Goal: Information Seeking & Learning: Learn about a topic

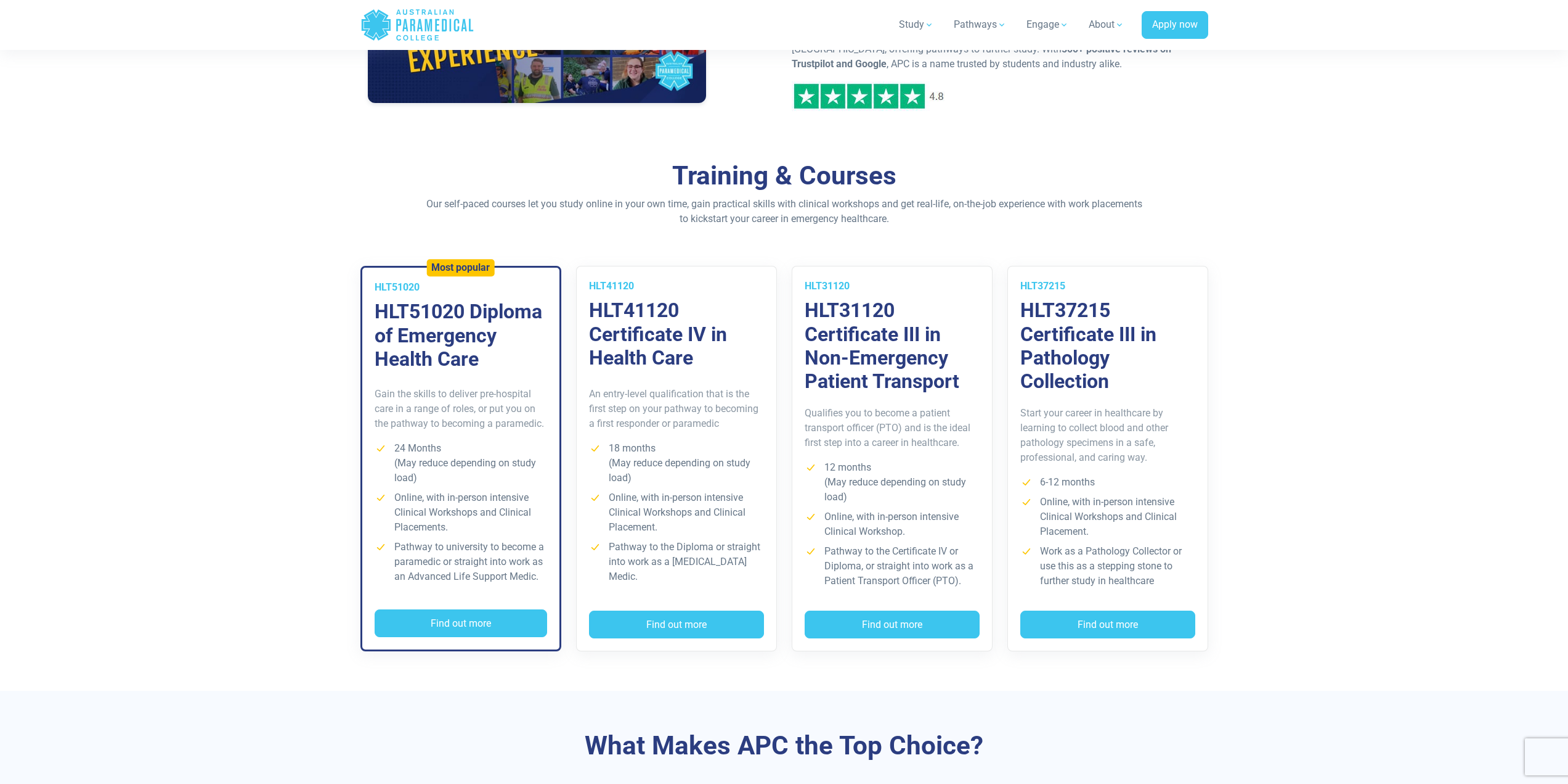
scroll to position [740, 0]
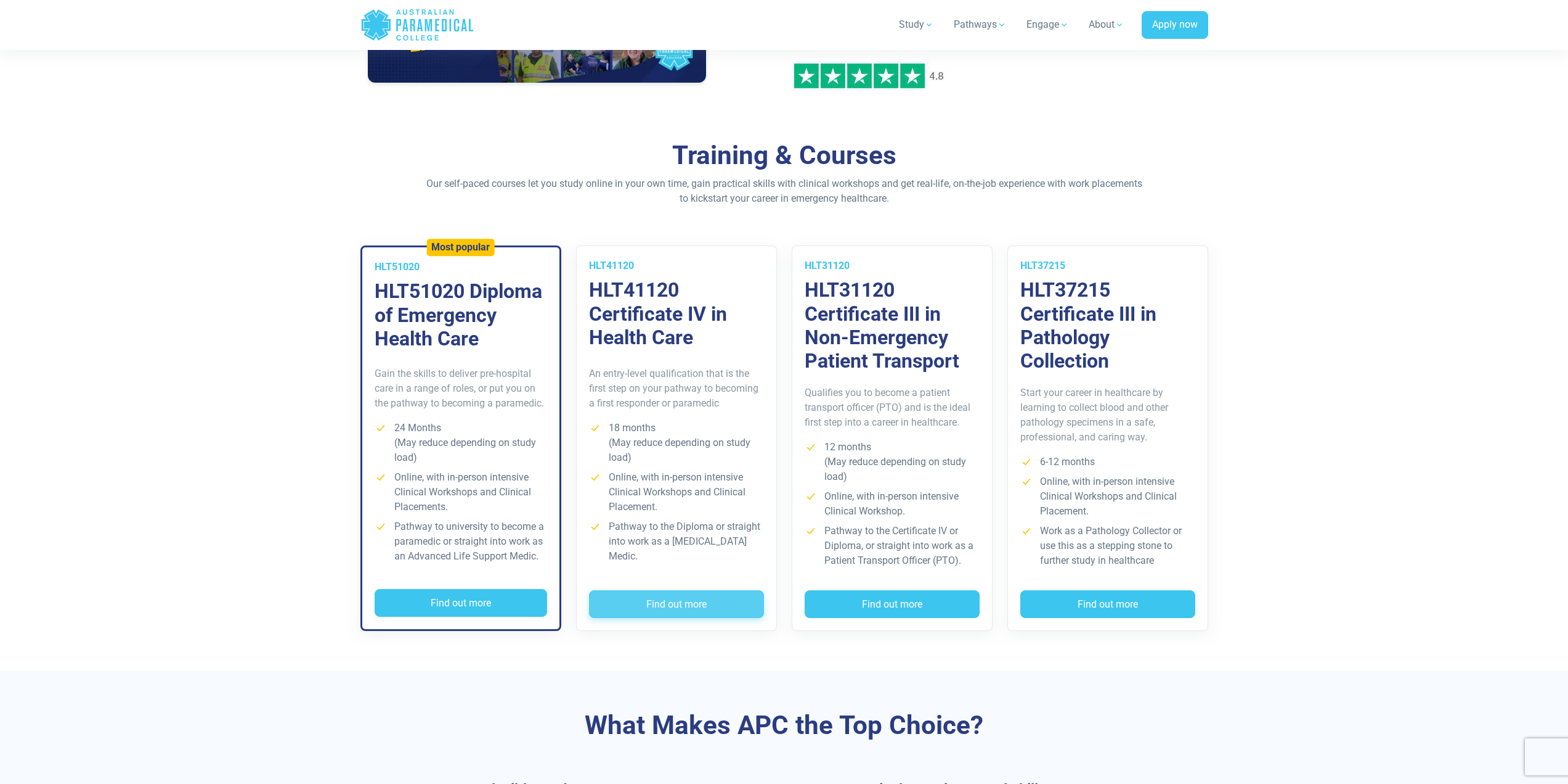
click at [634, 609] on button "Find out more" at bounding box center [676, 604] width 175 height 28
click at [478, 609] on button "Find out more" at bounding box center [461, 602] width 173 height 28
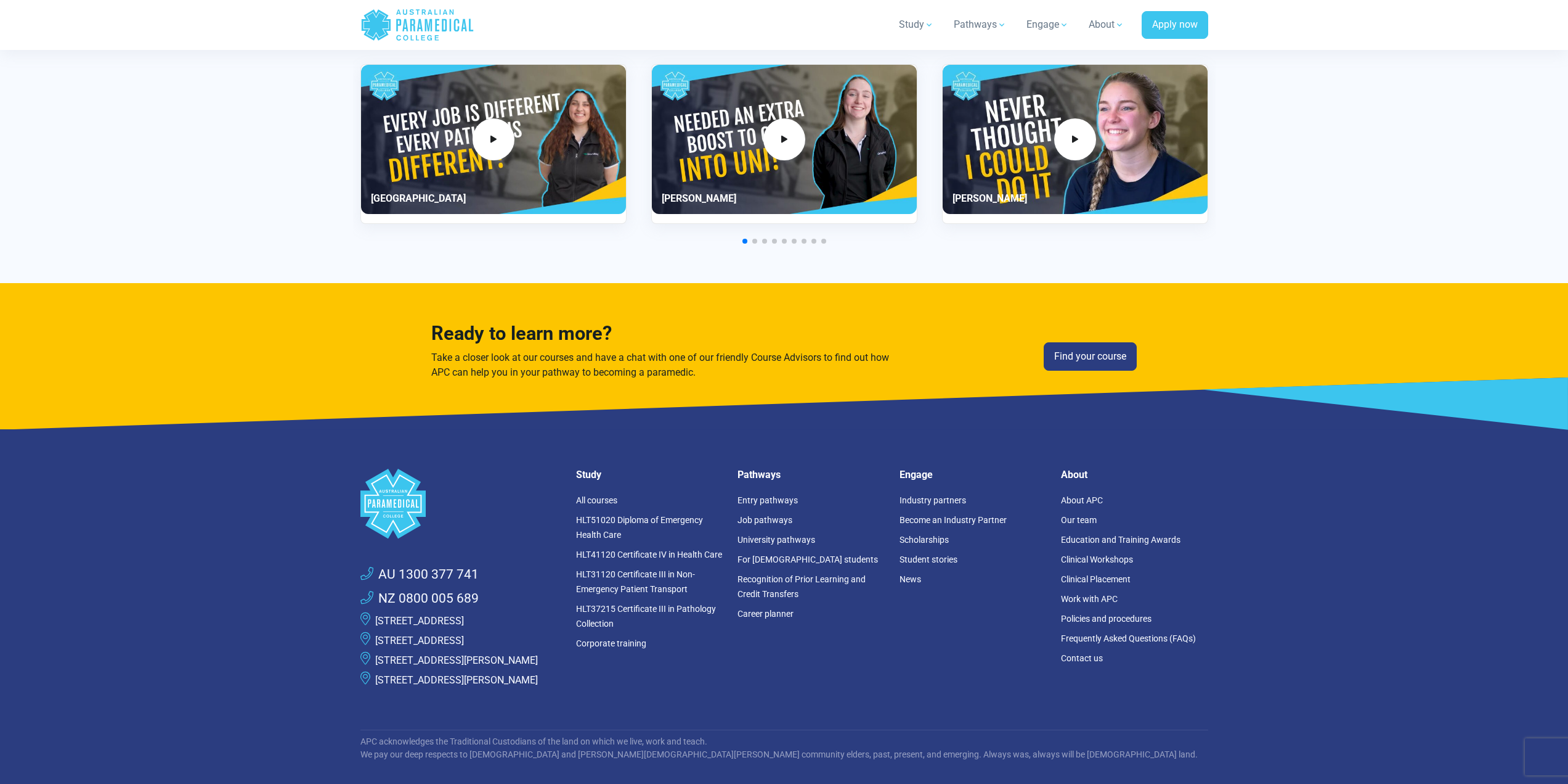
scroll to position [3021, 0]
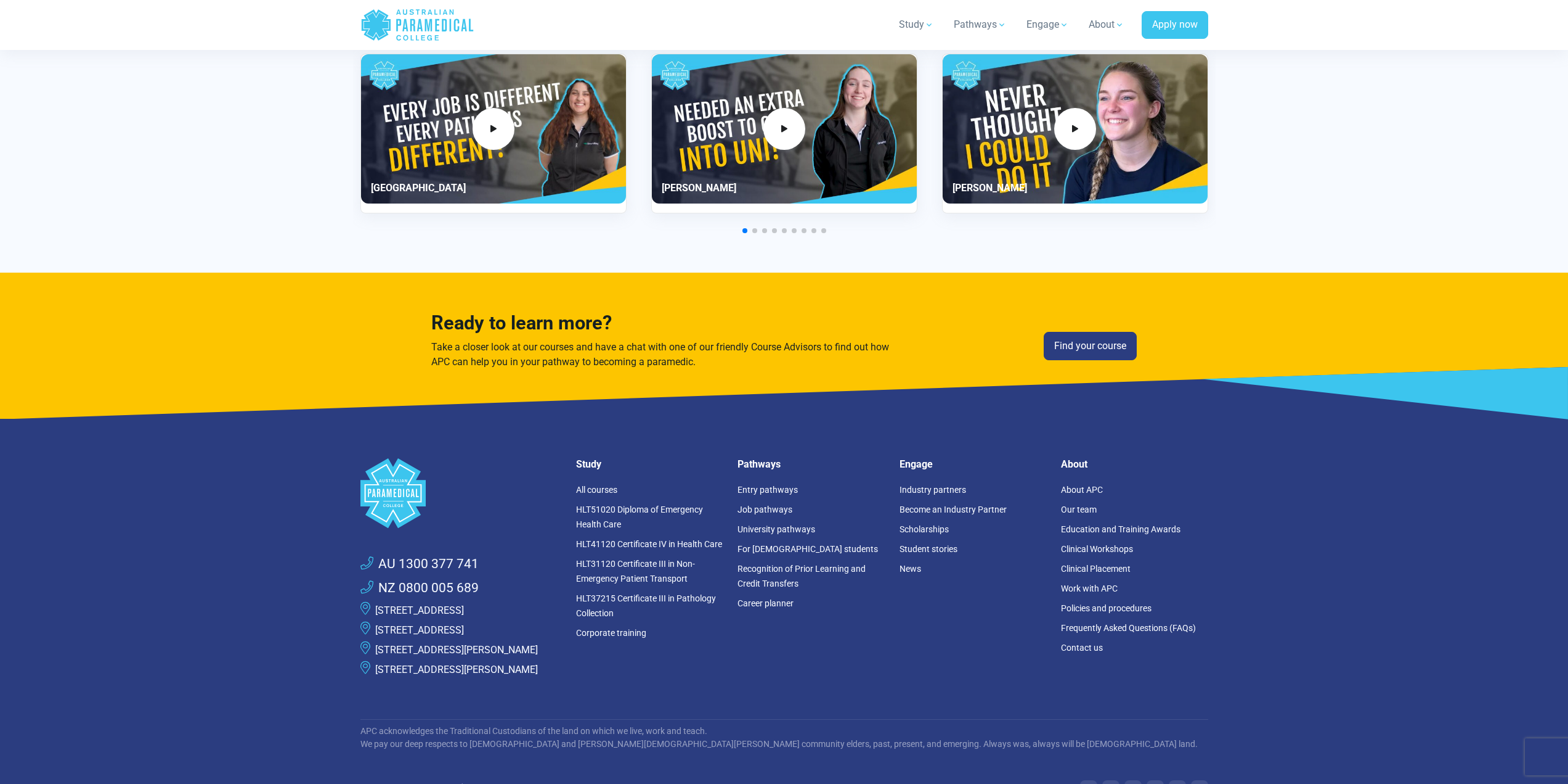
click at [420, 628] on link "[STREET_ADDRESS]" at bounding box center [420, 630] width 88 height 12
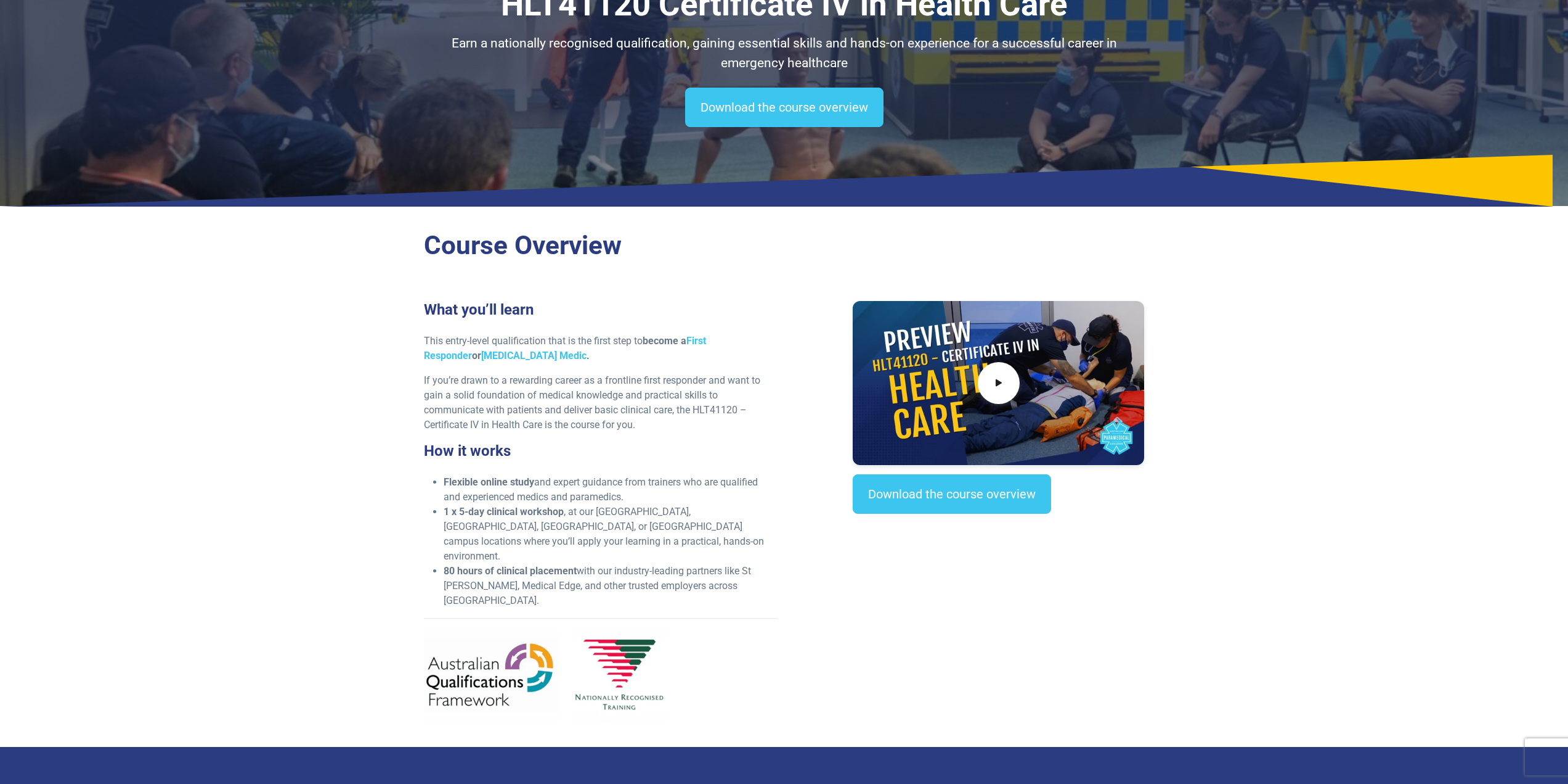
scroll to position [185, 0]
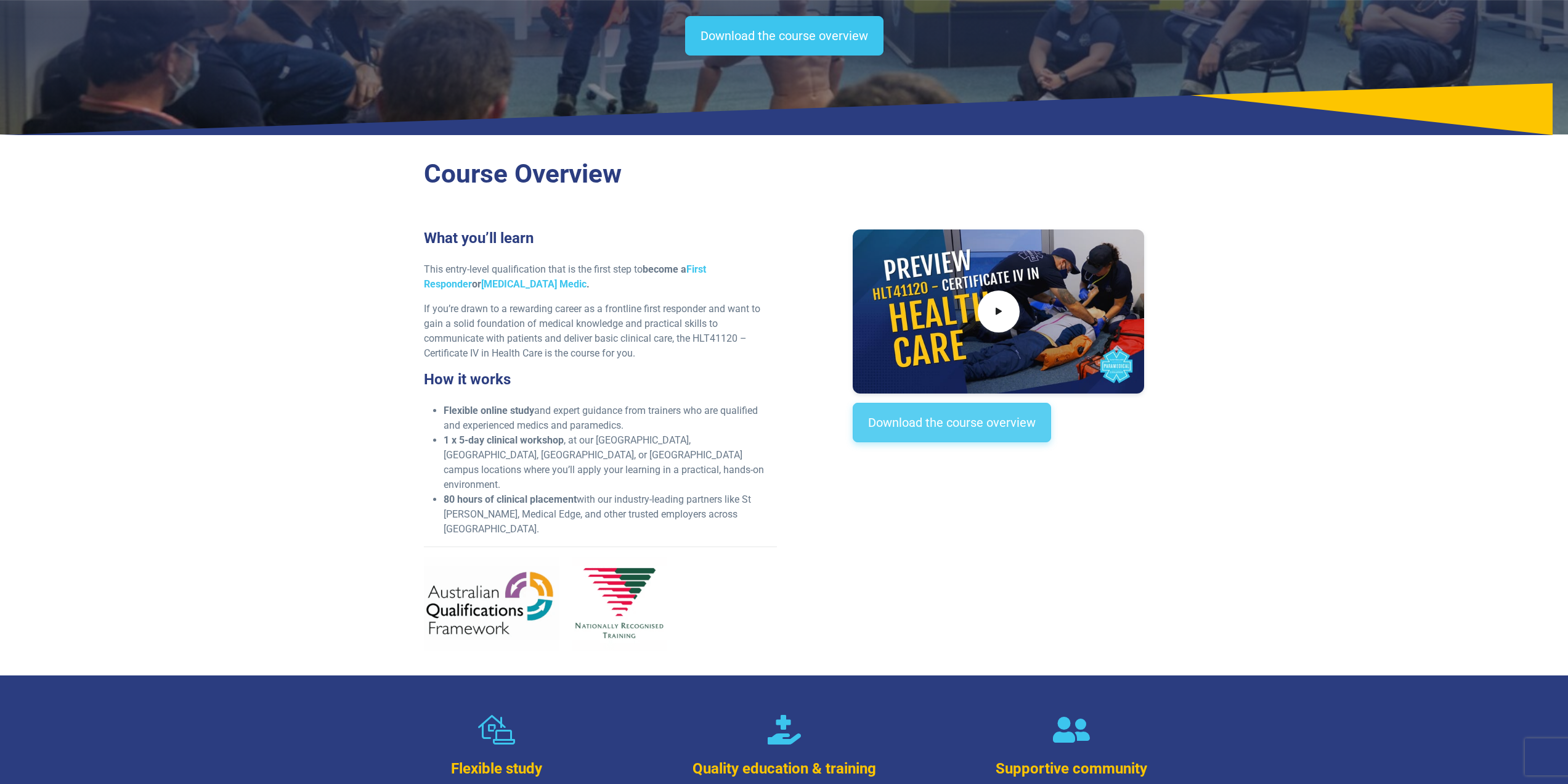
click at [916, 422] on link "Download the course overview" at bounding box center [951, 422] width 198 height 39
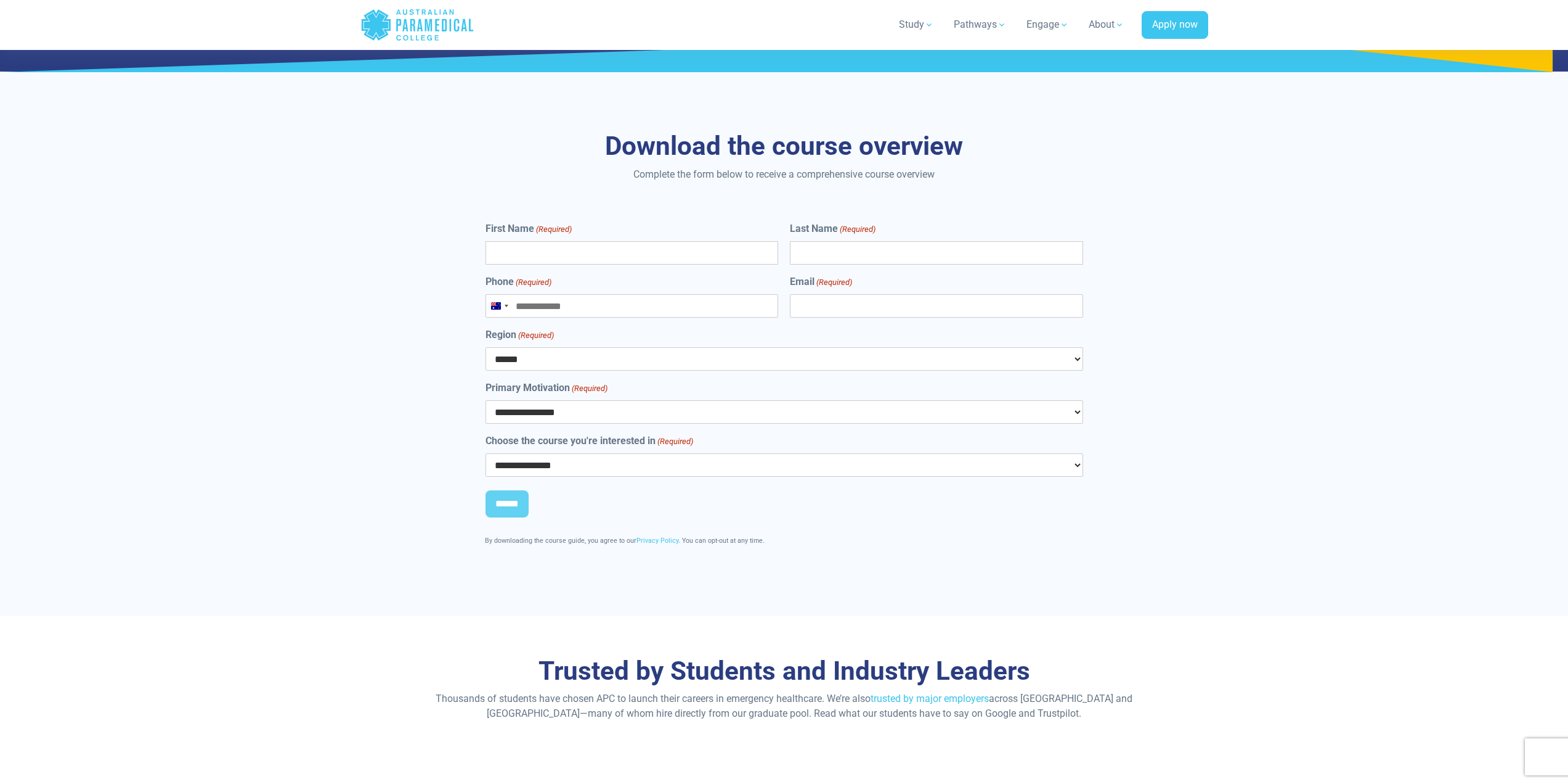
scroll to position [5122, 0]
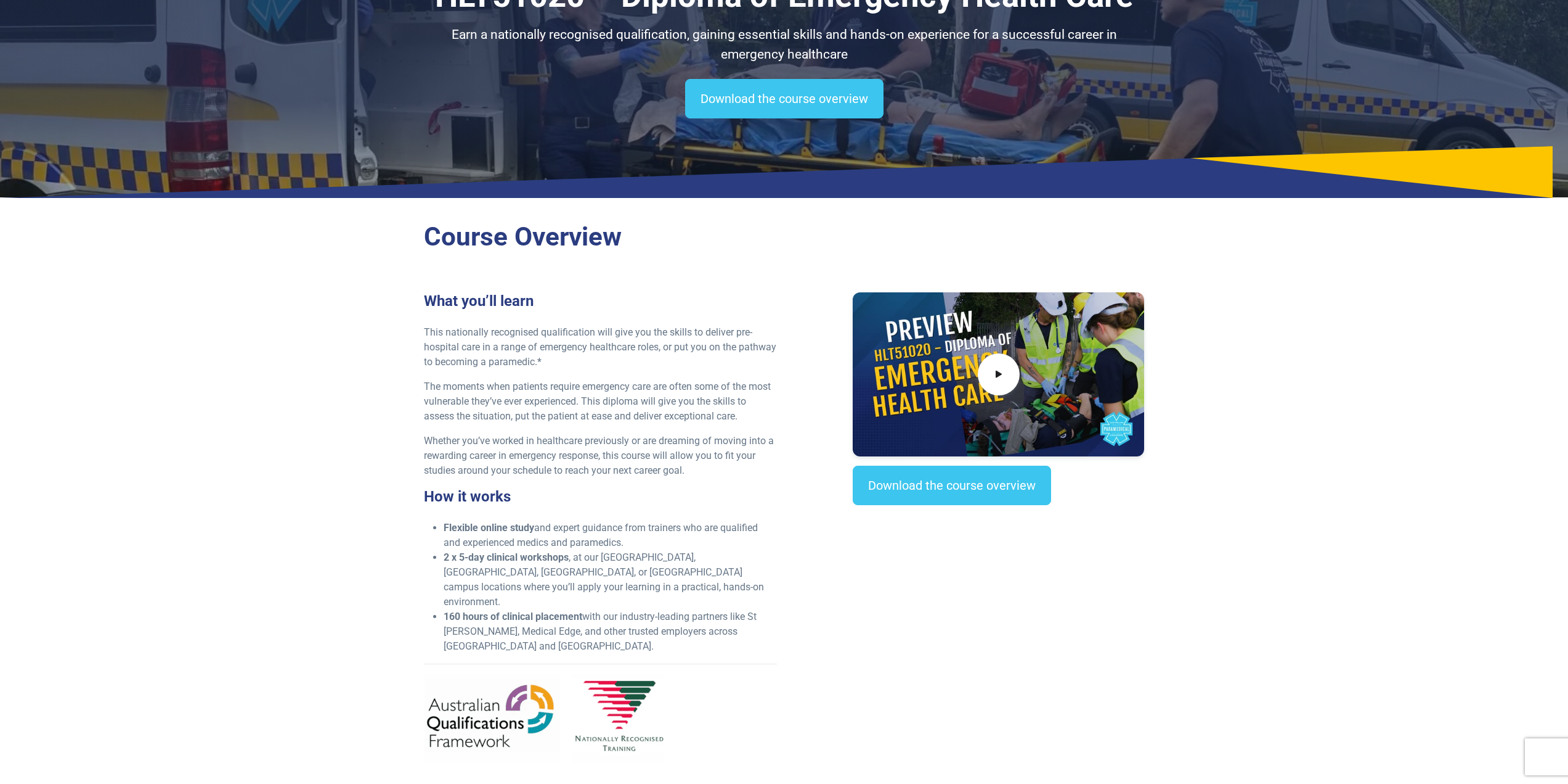
scroll to position [123, 0]
